Goal: Find specific fact: Find specific fact

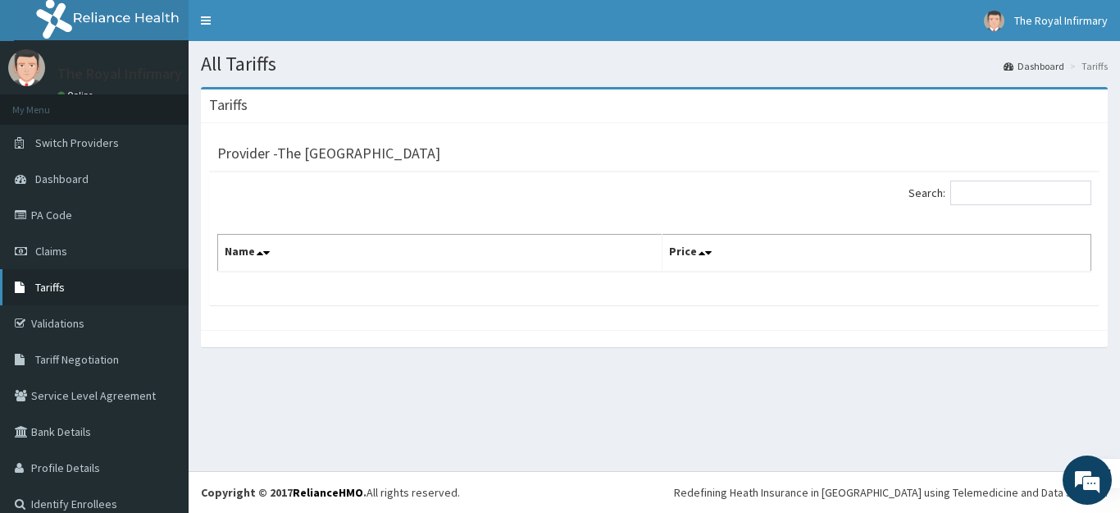
click at [54, 277] on link "Tariffs" at bounding box center [94, 287] width 189 height 36
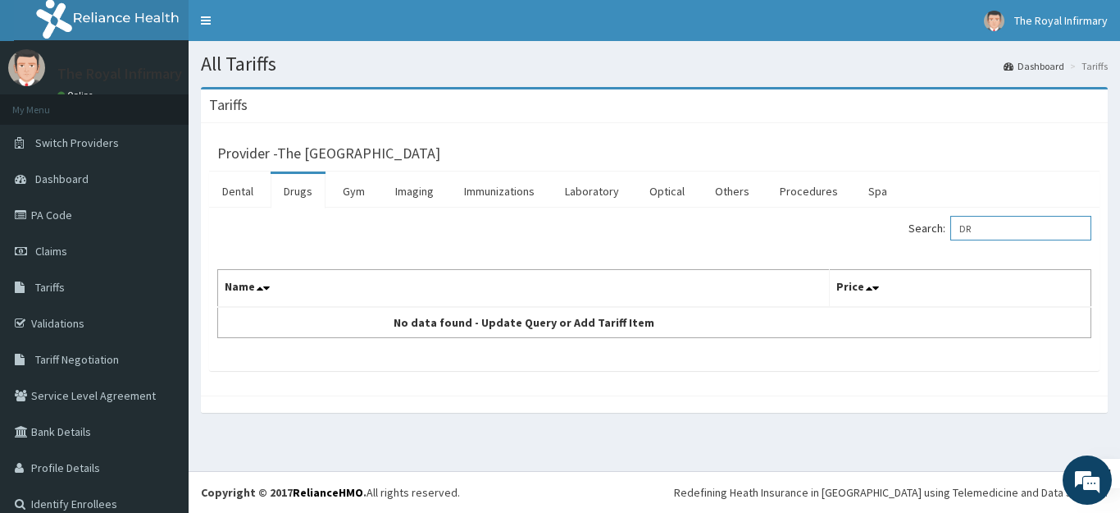
type input "D"
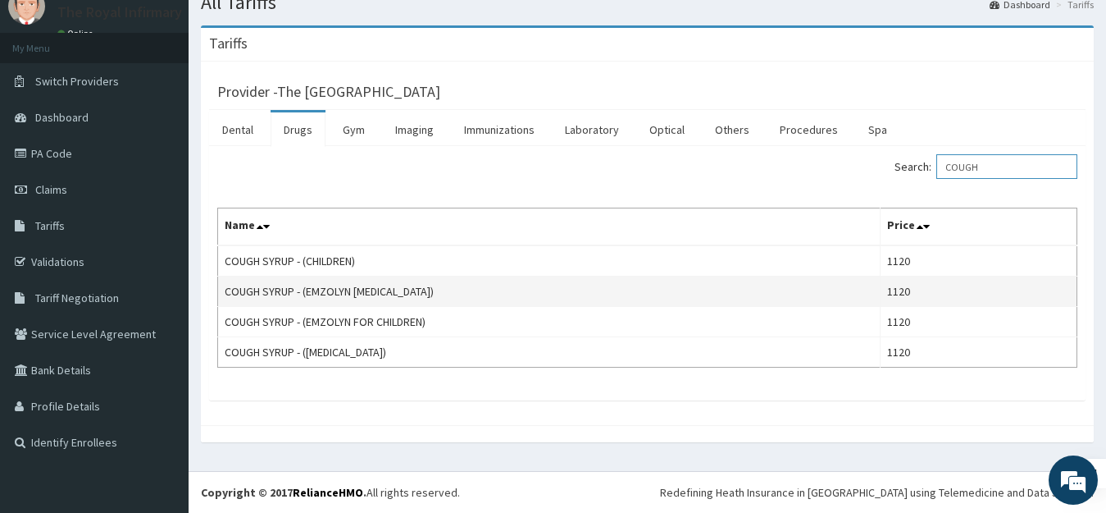
scroll to position [62, 0]
click at [872, 281] on td "COUGH SYRUP - (EMZOLYN [MEDICAL_DATA])" at bounding box center [549, 291] width 663 height 30
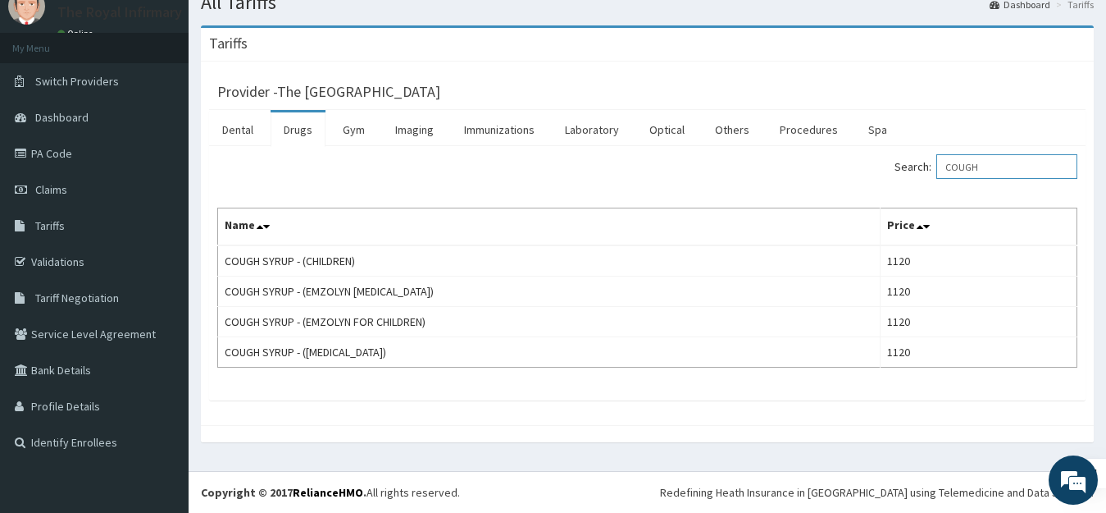
click at [997, 171] on input "COUGH" at bounding box center [1007, 166] width 141 height 25
type input "C"
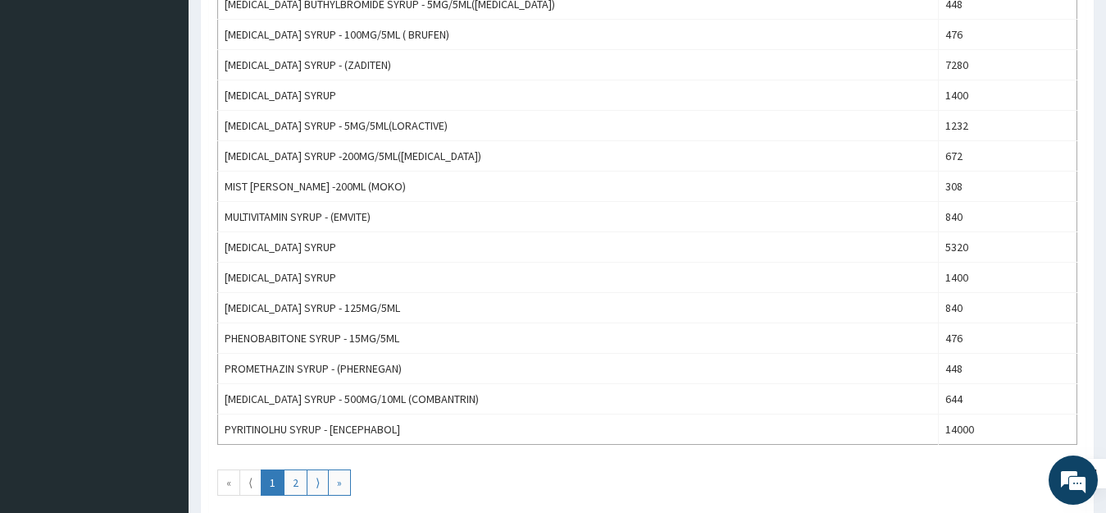
scroll to position [1394, 0]
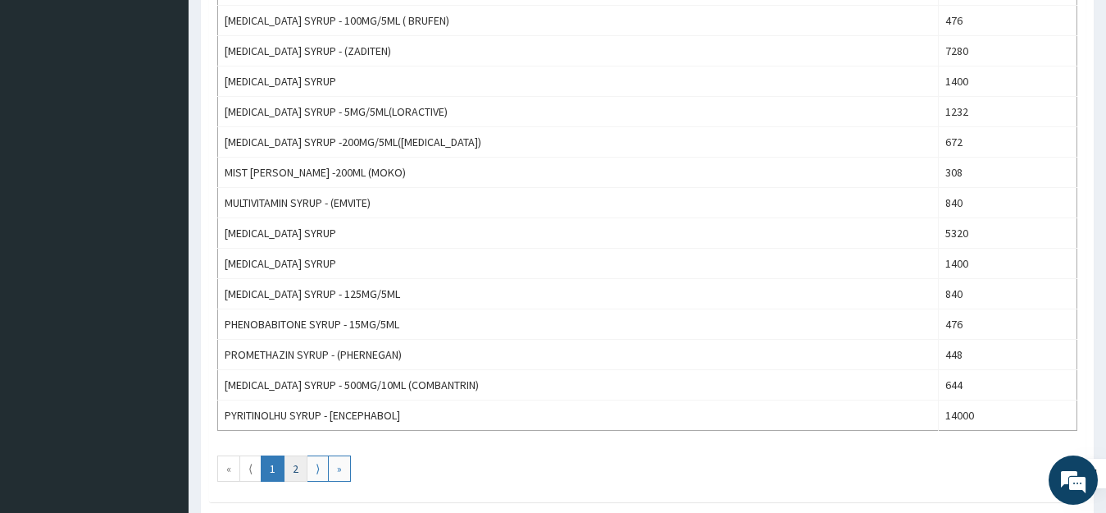
type input "SYRUP"
click at [286, 464] on link "2" at bounding box center [296, 468] width 24 height 26
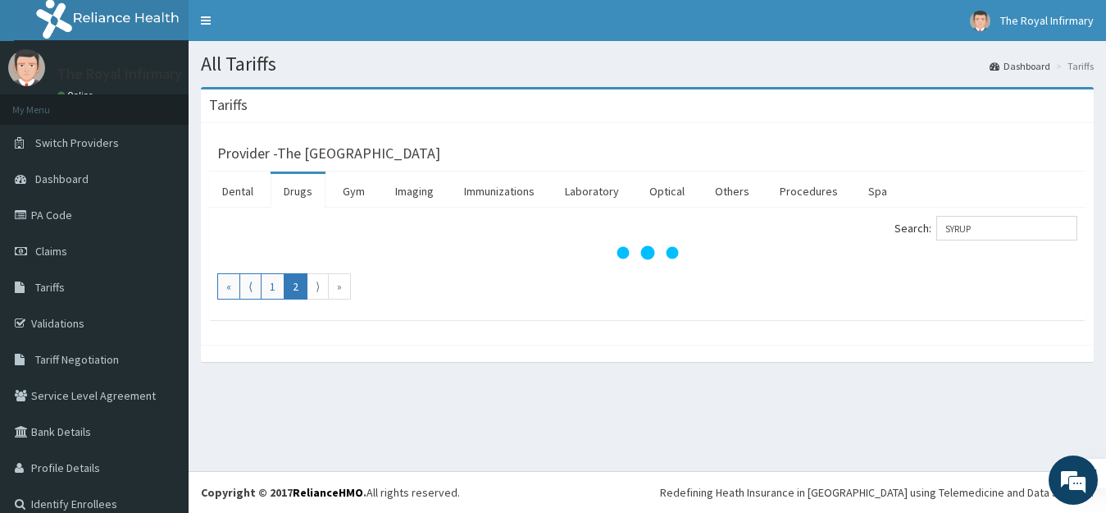
scroll to position [0, 0]
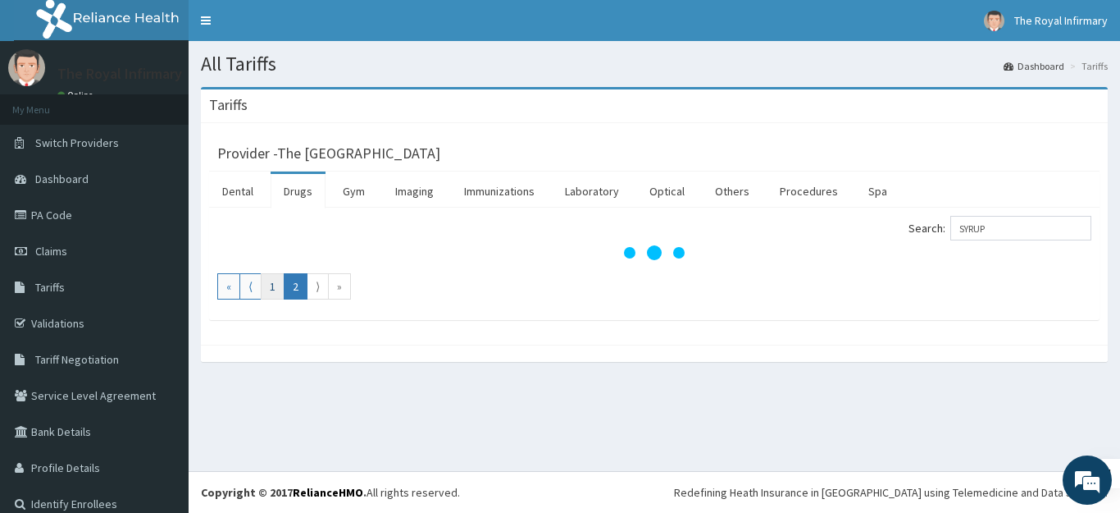
click at [267, 294] on link "1" at bounding box center [273, 286] width 24 height 26
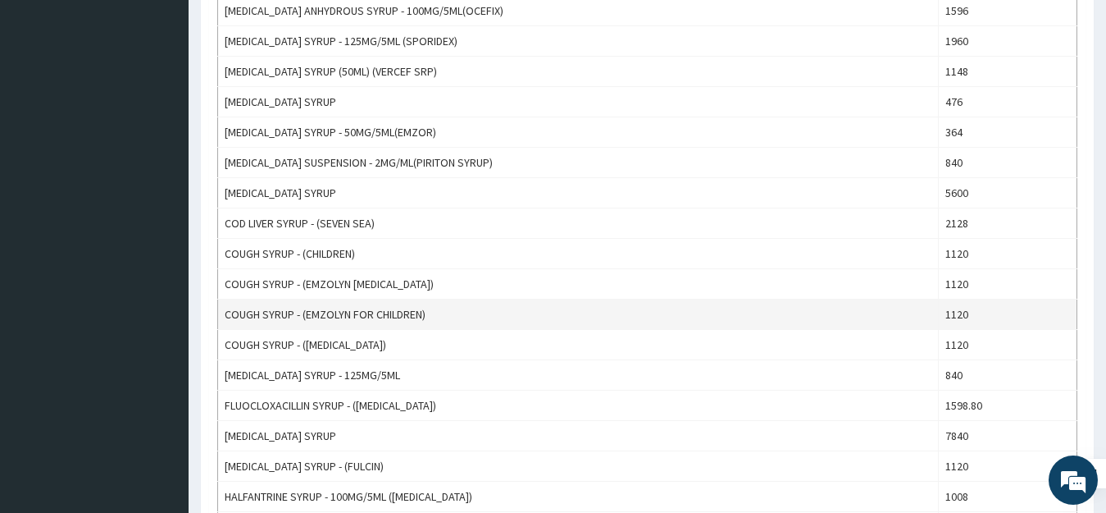
scroll to position [820, 0]
